Goal: Task Accomplishment & Management: Manage account settings

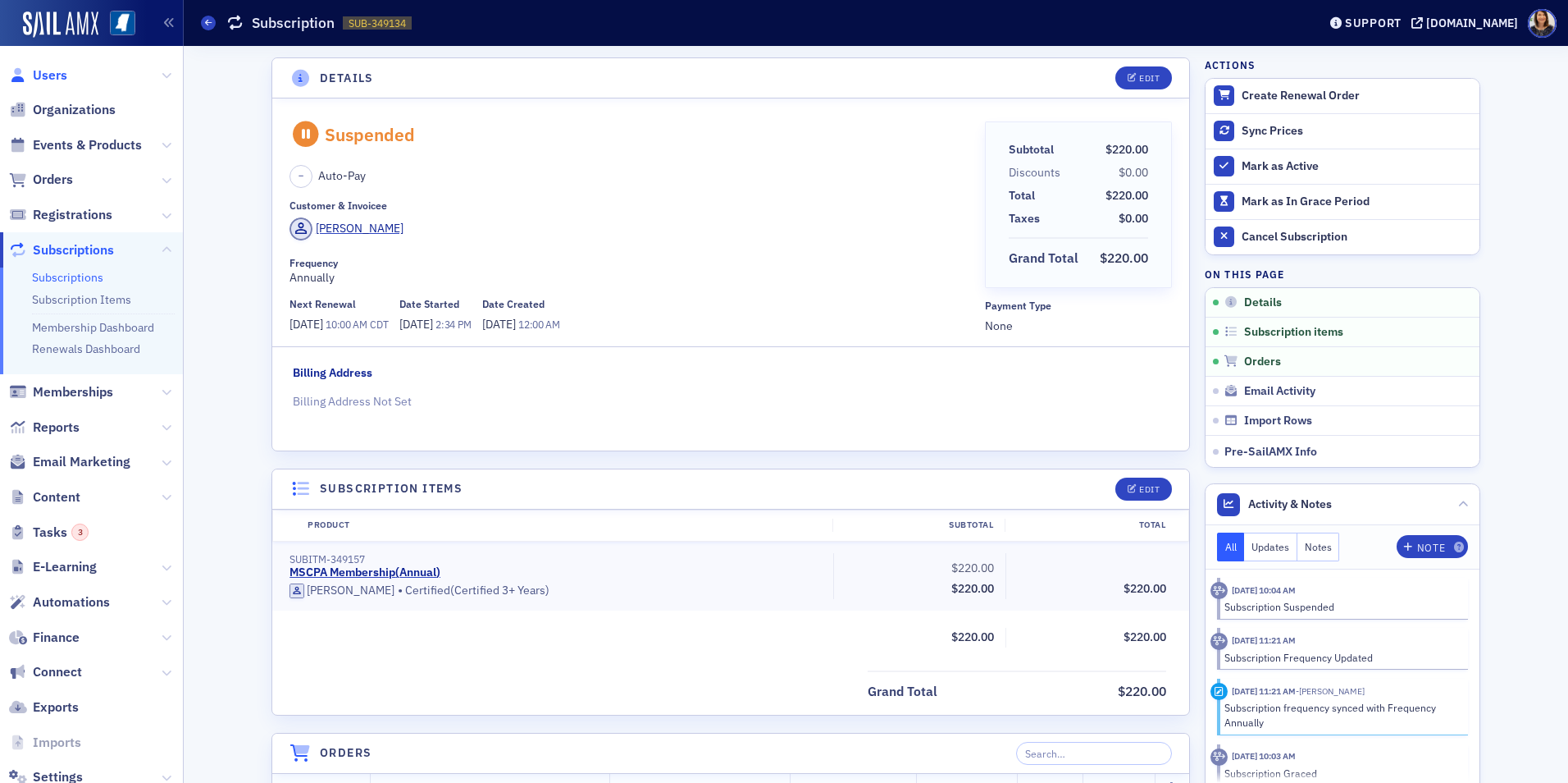
click at [39, 76] on span "Users" at bounding box center [50, 75] width 34 height 18
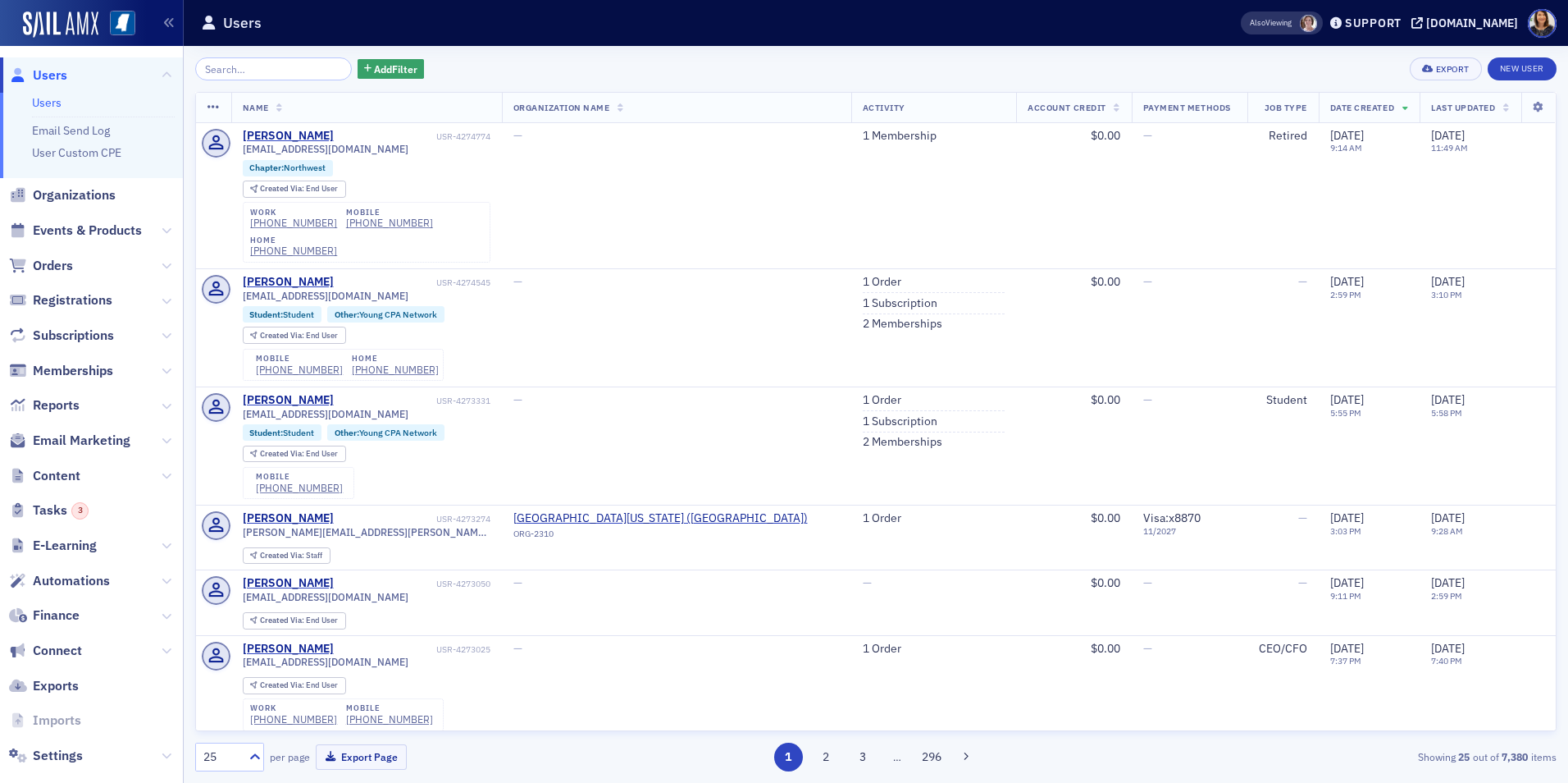
click at [286, 74] on input "search" at bounding box center [273, 69] width 157 height 23
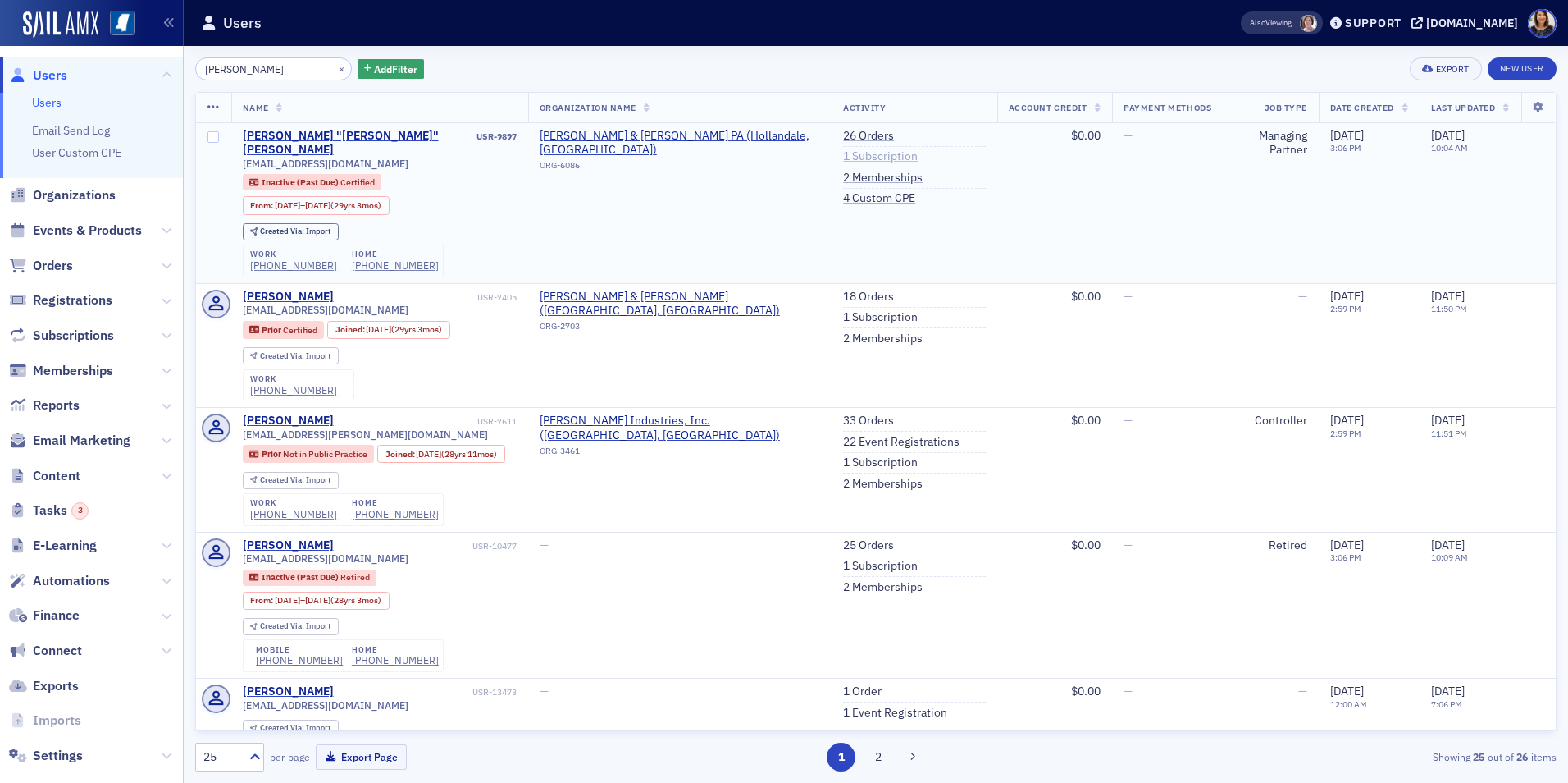
type input "[PERSON_NAME]"
click at [834, 158] on link "1 Subscription" at bounding box center [880, 157] width 75 height 15
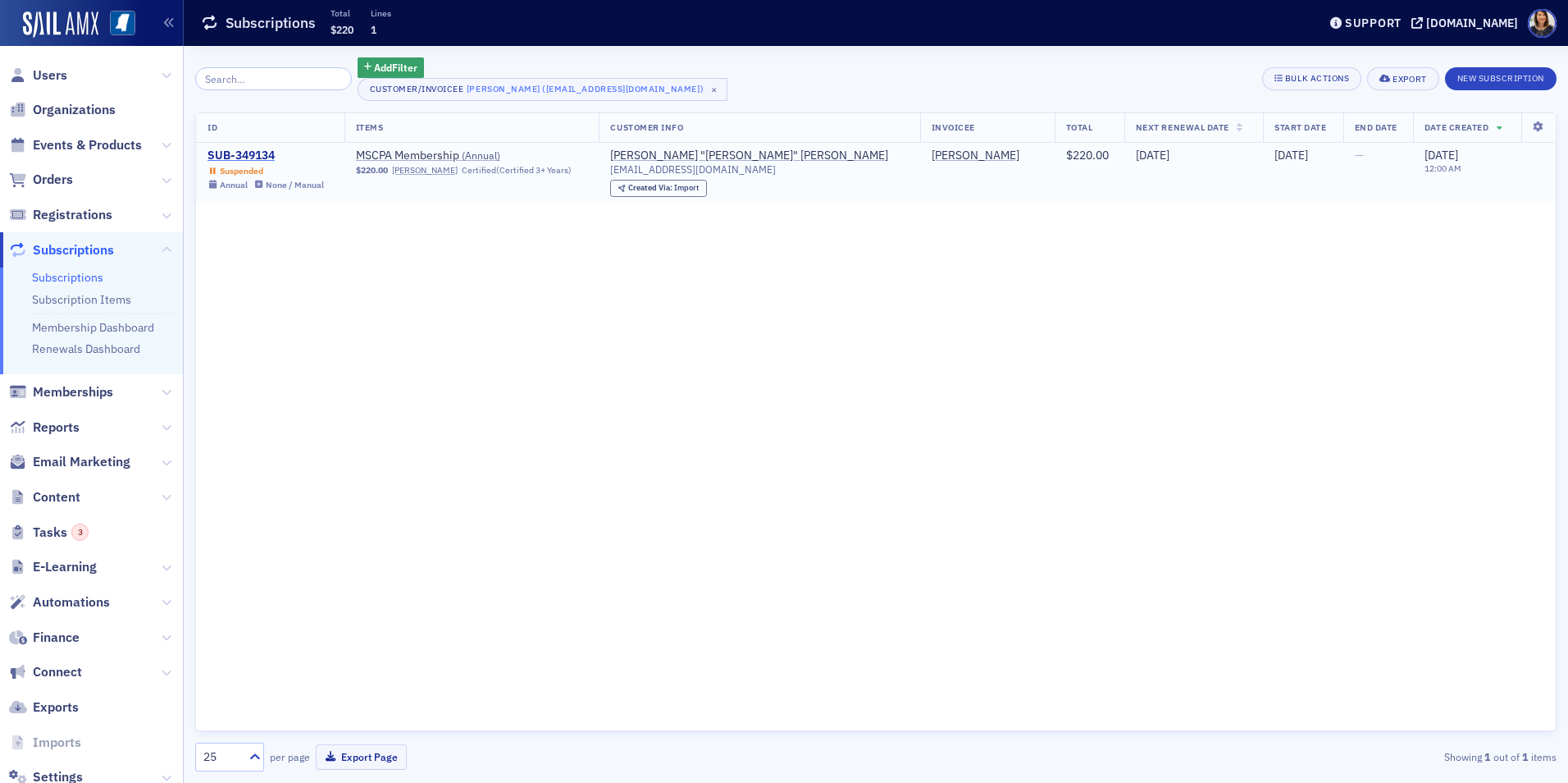
click at [244, 149] on div "SUB-349134" at bounding box center [266, 156] width 117 height 15
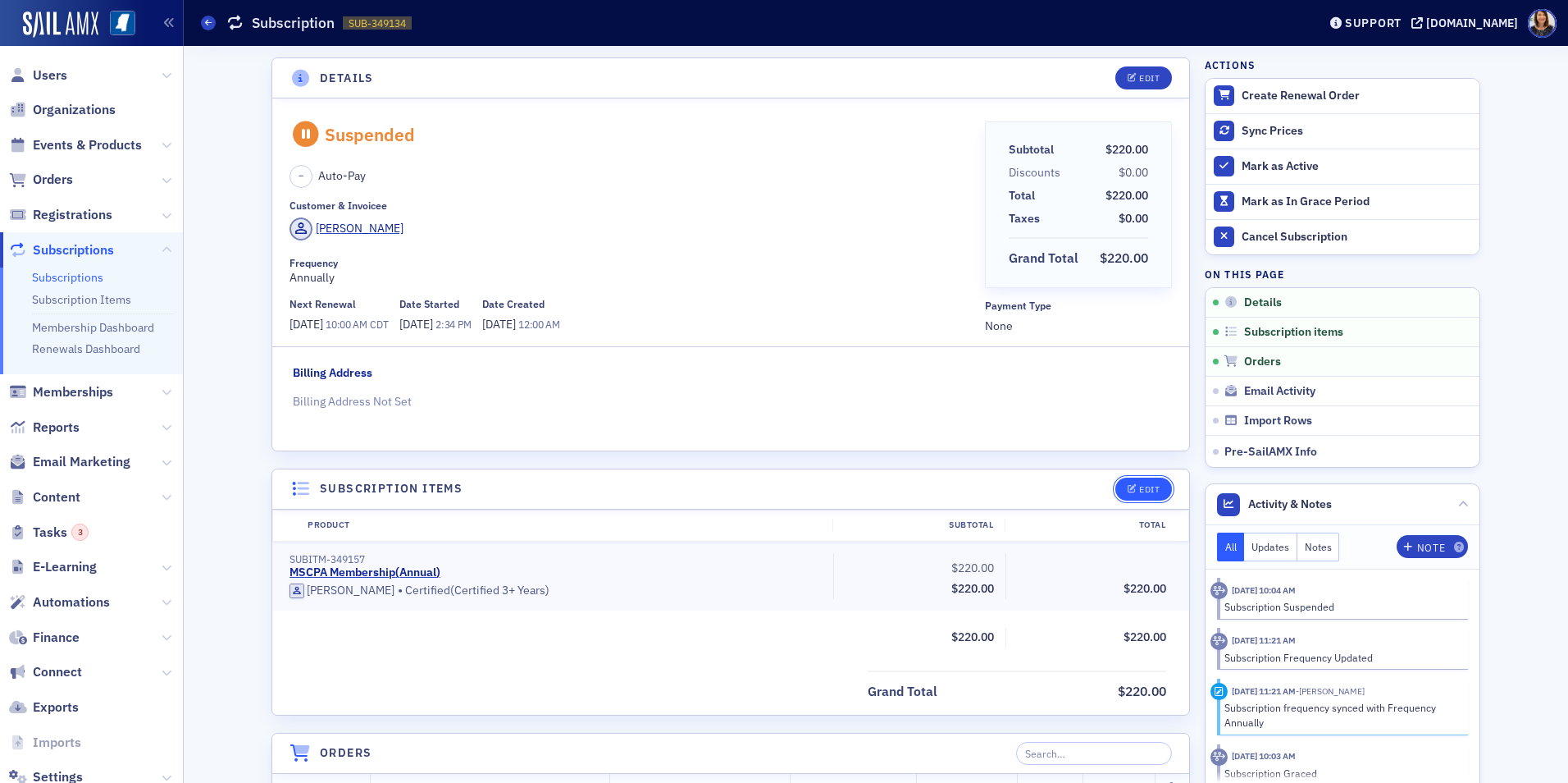
click at [834, 490] on div "Edit" at bounding box center [1150, 490] width 21 height 9
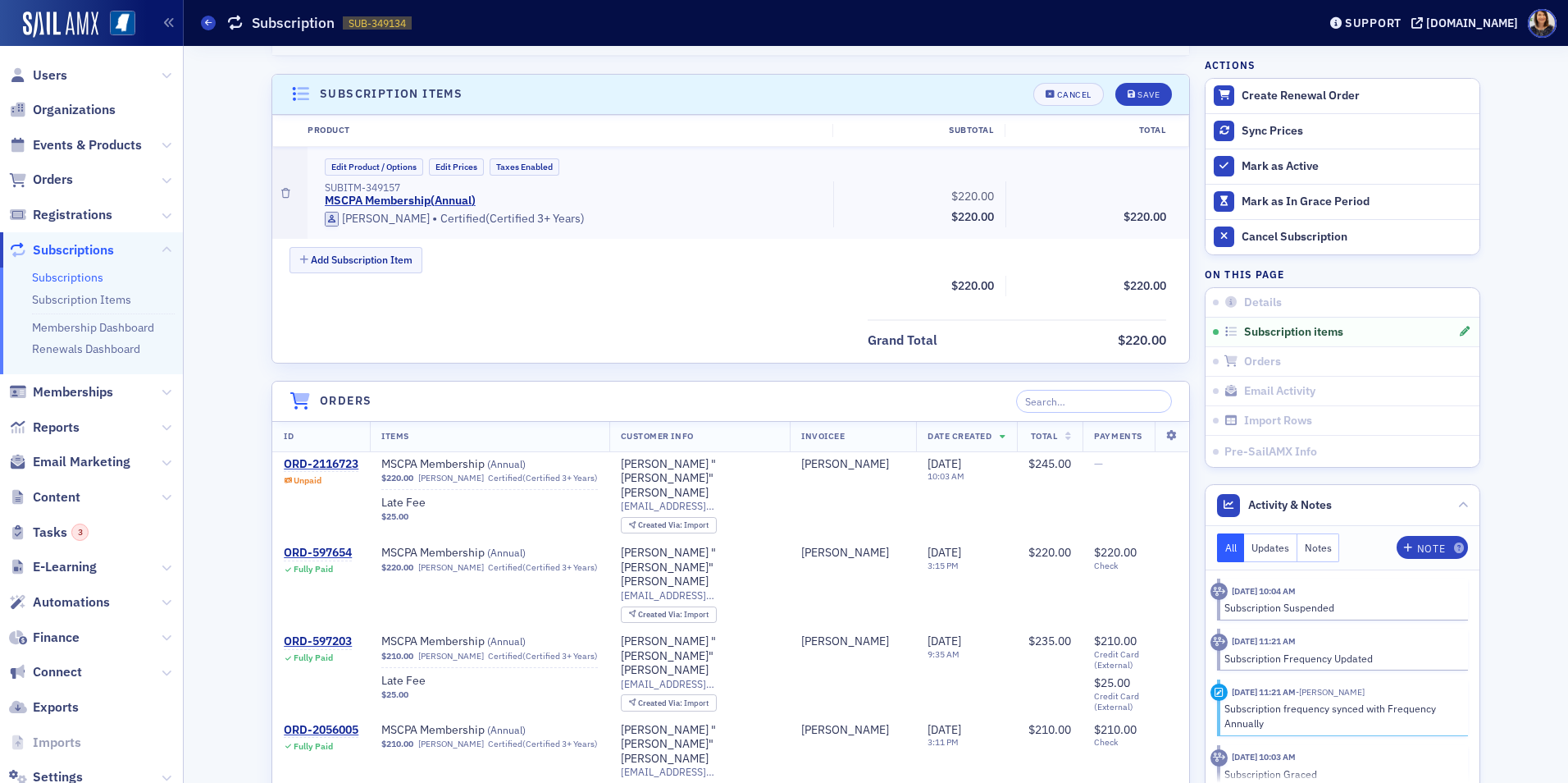
scroll to position [415, 0]
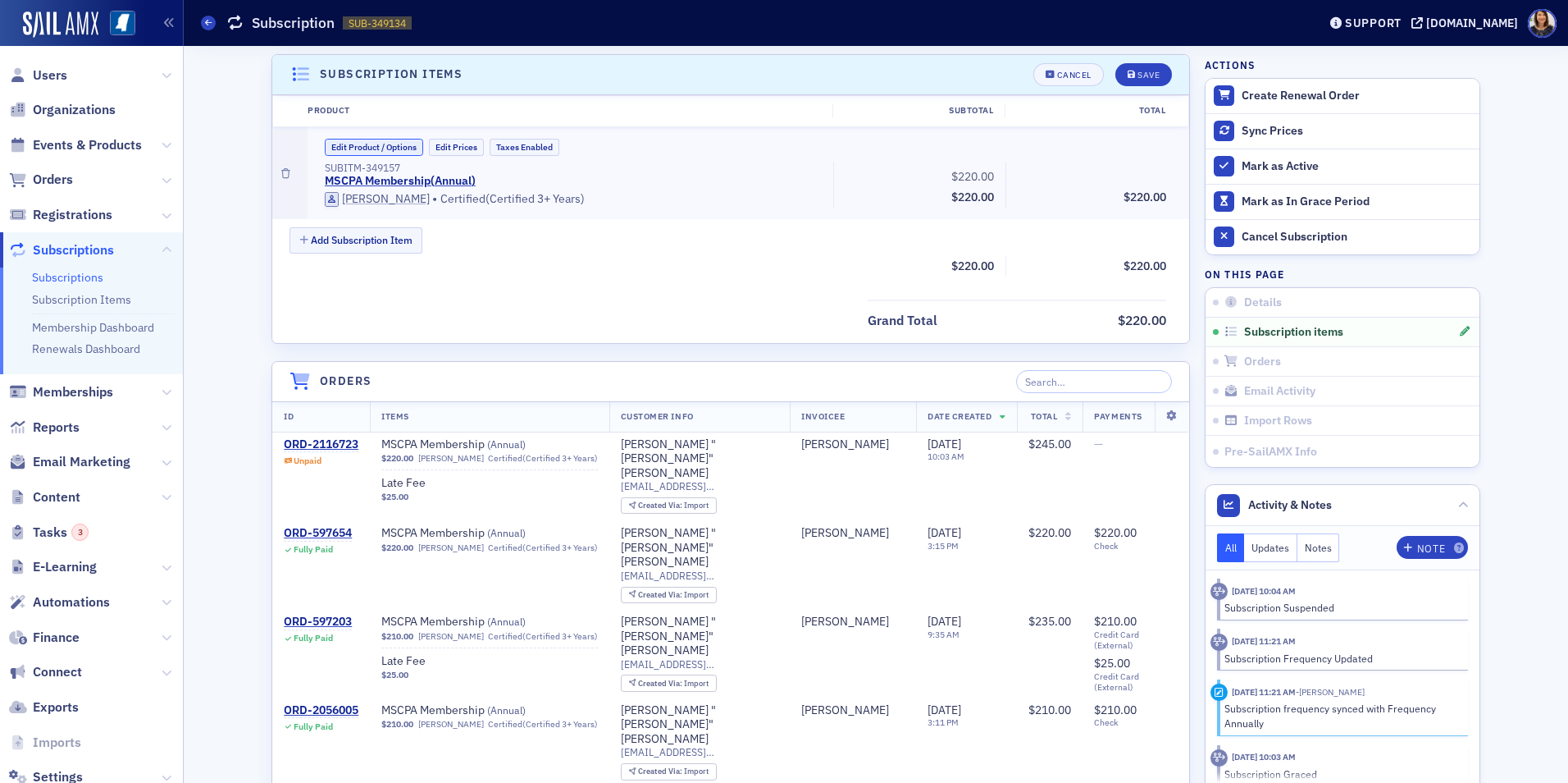
click at [371, 153] on button "Edit Product / Options" at bounding box center [374, 147] width 99 height 17
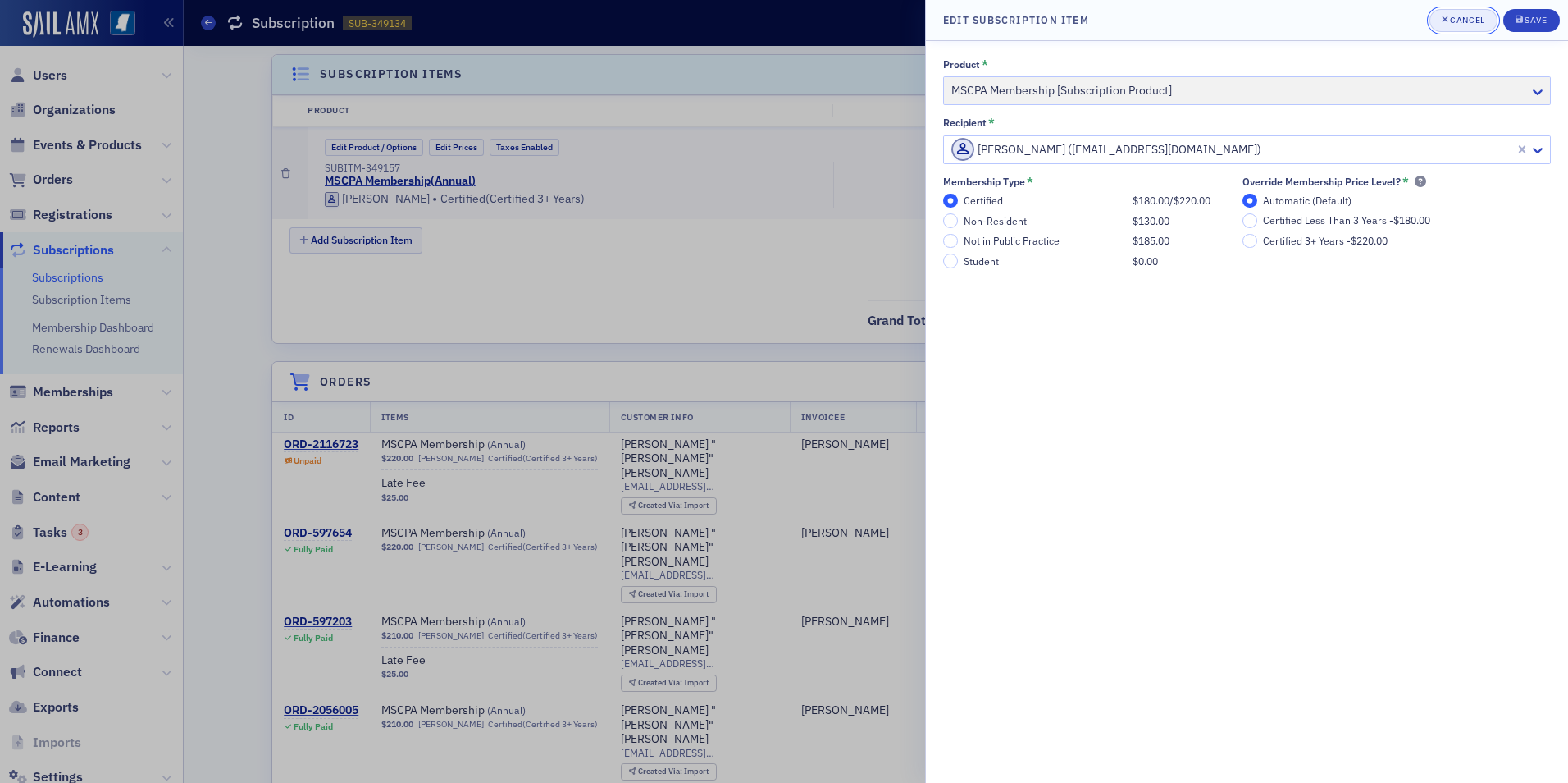
click at [834, 11] on button "Cancel" at bounding box center [1464, 21] width 68 height 23
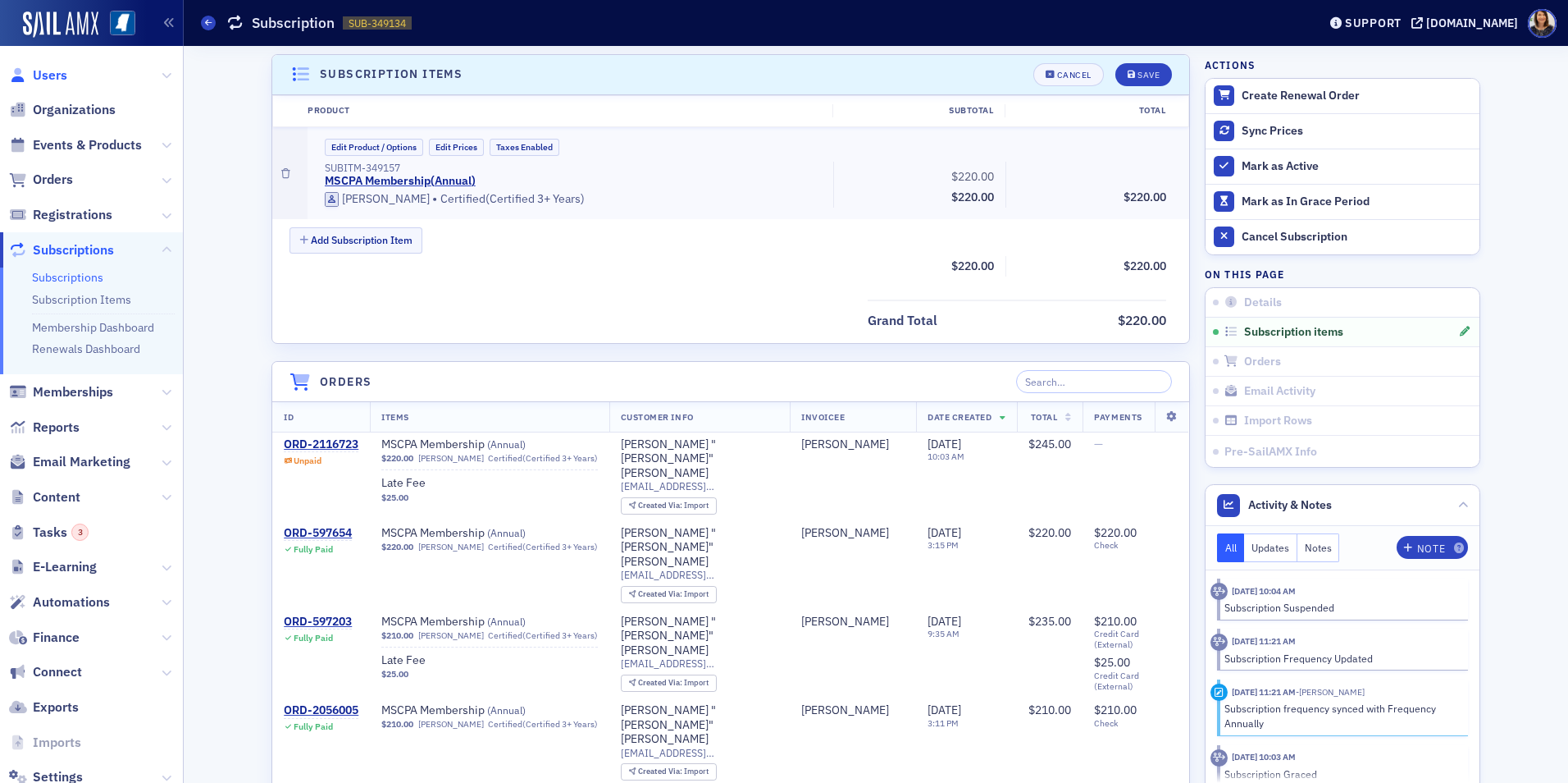
click at [43, 74] on span "Users" at bounding box center [50, 75] width 34 height 18
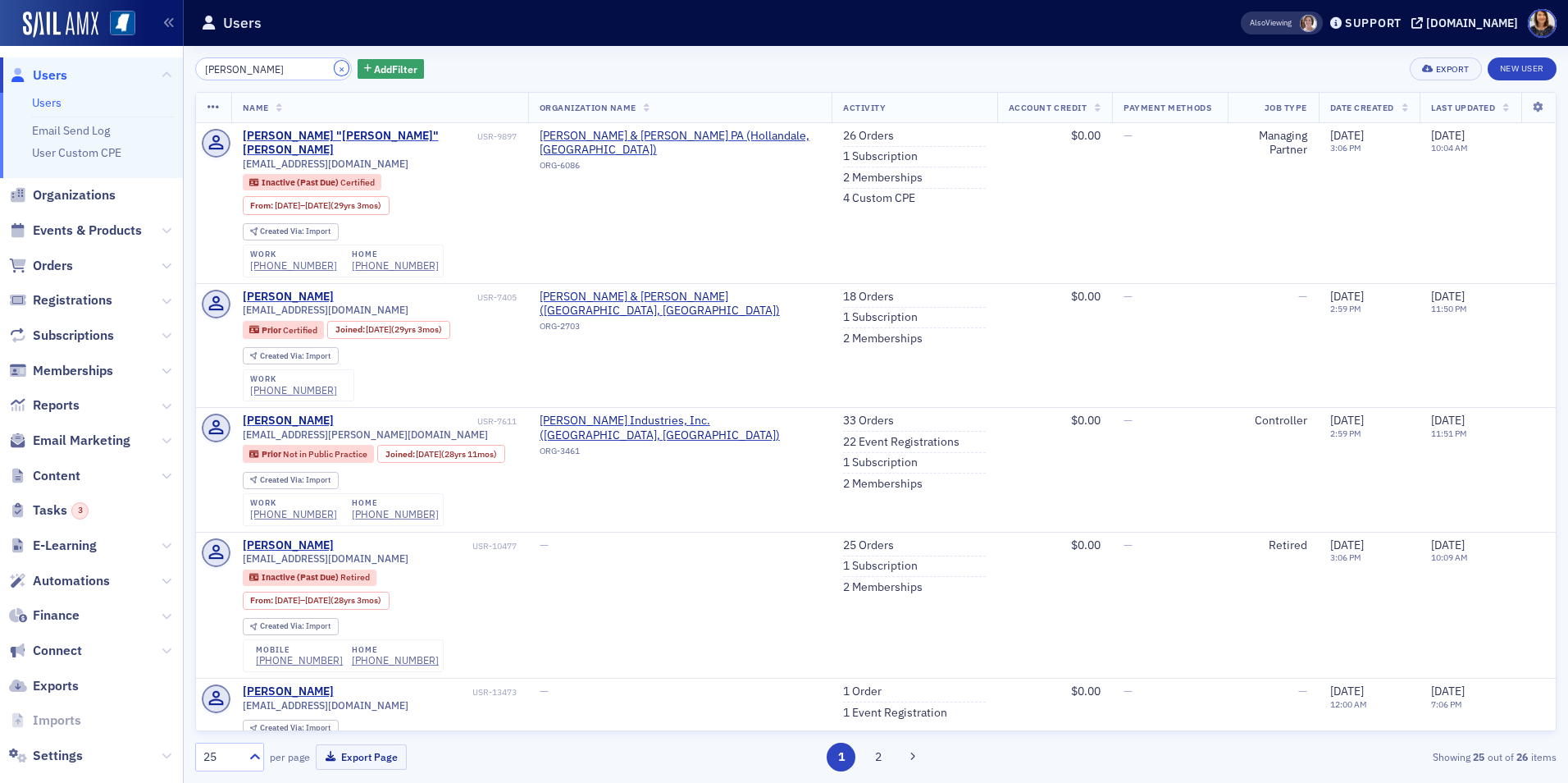
click at [335, 65] on button "×" at bounding box center [342, 68] width 15 height 15
